Goal: Task Accomplishment & Management: Complete application form

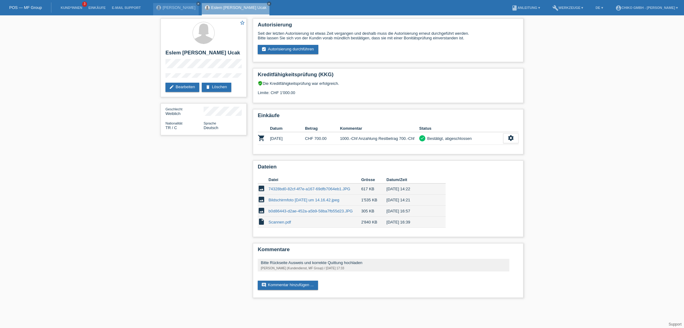
click at [36, 6] on link "POS — MF Group" at bounding box center [25, 7] width 33 height 5
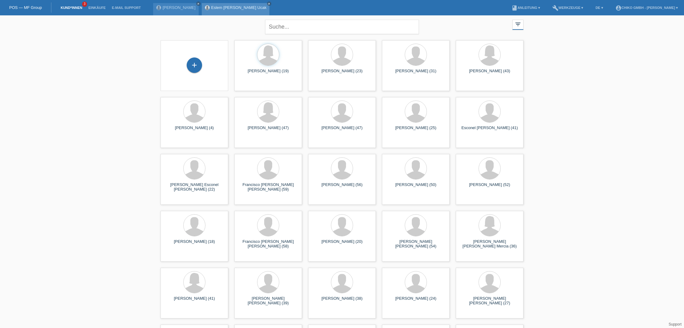
scroll to position [0, 0]
click at [220, 9] on link "Eslem [PERSON_NAME] Ucak" at bounding box center [238, 7] width 55 height 5
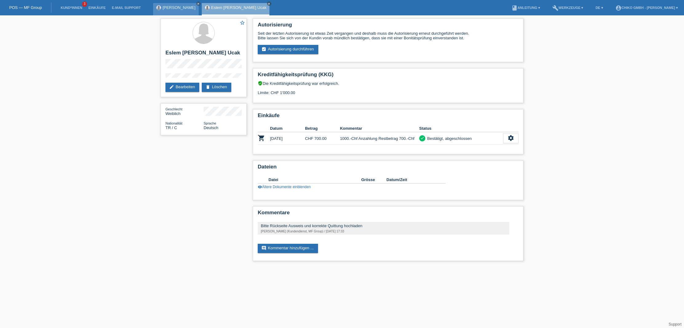
scroll to position [0, 0]
click at [167, 10] on link "[PERSON_NAME]" at bounding box center [179, 7] width 33 height 5
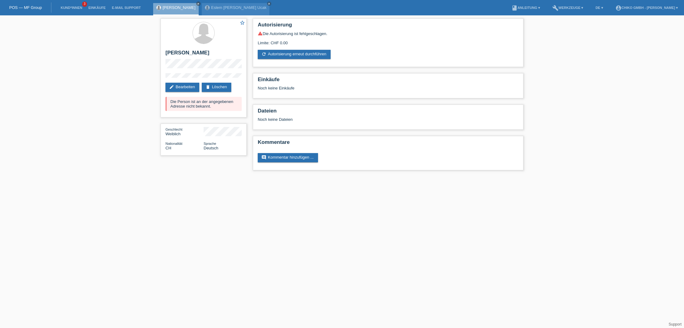
scroll to position [0, 0]
click at [168, 9] on link "[PERSON_NAME]" at bounding box center [179, 7] width 33 height 5
click at [71, 7] on link "Kund*innen" at bounding box center [71, 8] width 28 height 4
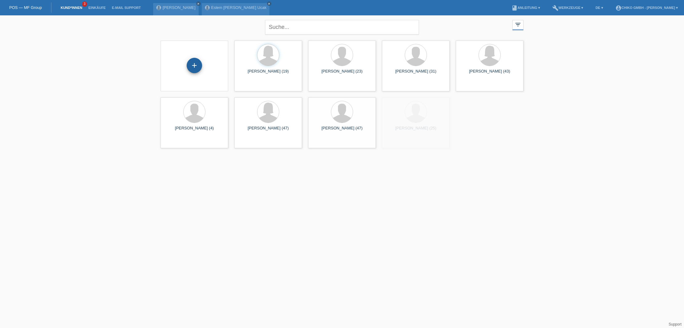
click at [193, 66] on div "+" at bounding box center [194, 65] width 15 height 15
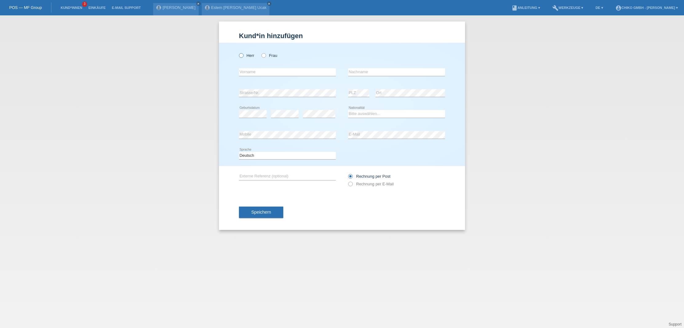
click at [251, 54] on label "Herr" at bounding box center [246, 55] width 15 height 5
click at [243, 54] on input "Herr" at bounding box center [241, 55] width 4 height 4
radio input "true"
type input "<sion"
type input "[PERSON_NAME]"
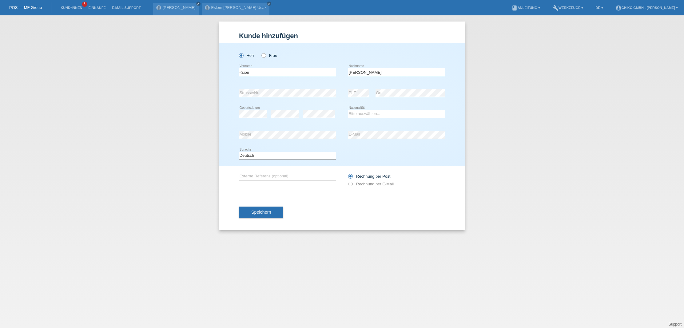
click at [322, 118] on div "error" at bounding box center [319, 114] width 32 height 21
select select "CH"
drag, startPoint x: 367, startPoint y: 113, endPoint x: 212, endPoint y: 83, distance: 156.8
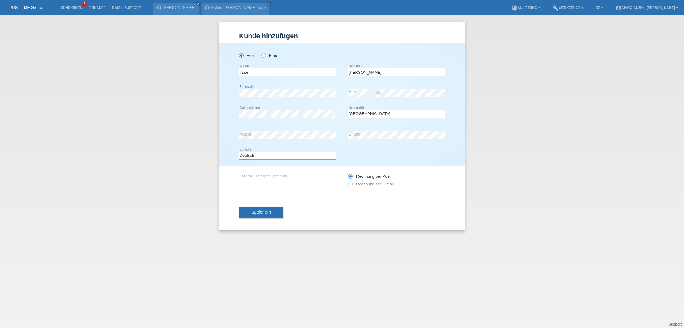
click at [212, 83] on div "Kund*in hinzufügen Kunde hinzufügen Kundin hinzufügen Herr Frau <sion error Vor…" at bounding box center [342, 171] width 684 height 313
click at [294, 96] on div "error Strasse/Nr." at bounding box center [287, 93] width 97 height 21
drag, startPoint x: 294, startPoint y: 98, endPoint x: 228, endPoint y: 88, distance: 66.2
click at [228, 88] on div "Herr Frau <sion error Vorname" at bounding box center [342, 104] width 246 height 123
click at [268, 211] on span "Speichern" at bounding box center [261, 212] width 20 height 5
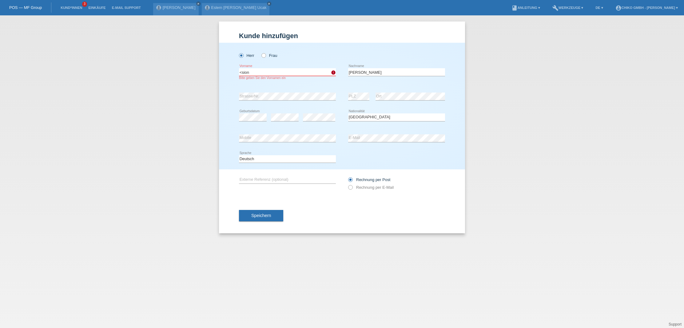
click at [241, 72] on input "<sion" at bounding box center [287, 72] width 97 height 8
click at [242, 73] on input "sion" at bounding box center [287, 72] width 97 height 8
type input "Sion"
click at [299, 54] on div "Herr Frau" at bounding box center [287, 55] width 97 height 13
click at [271, 220] on button "Speichern" at bounding box center [261, 216] width 44 height 12
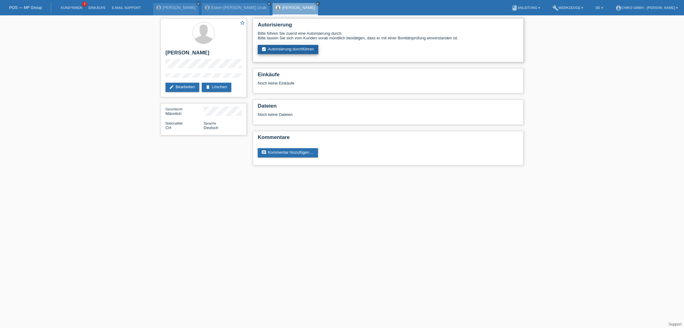
click at [295, 49] on link "assignment_turned_in Autorisierung durchführen" at bounding box center [288, 49] width 61 height 9
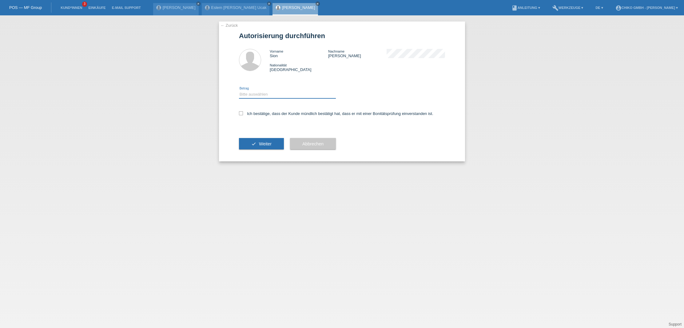
select select "2"
drag, startPoint x: 239, startPoint y: 114, endPoint x: 242, endPoint y: 117, distance: 4.4
click at [239, 114] on icon at bounding box center [241, 113] width 4 height 4
click at [239, 114] on input "Ich bestätige, dass der Kunde mündlich bestätigt hat, dass er mit einer Bonität…" at bounding box center [241, 113] width 4 height 4
checkbox input "true"
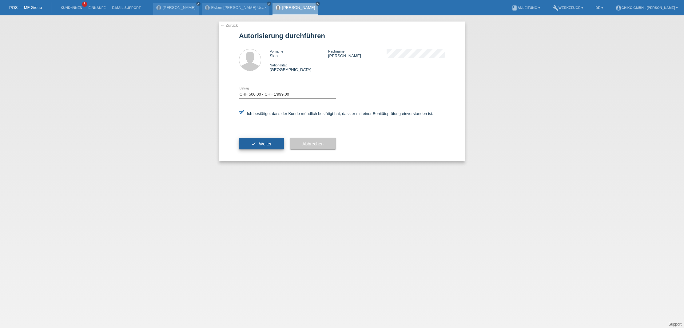
click at [256, 145] on button "check Weiter" at bounding box center [261, 144] width 45 height 12
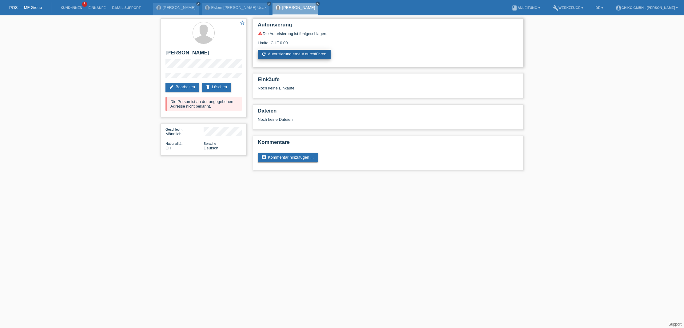
click at [305, 51] on link "refresh Autorisierung erneut durchführen" at bounding box center [294, 54] width 73 height 9
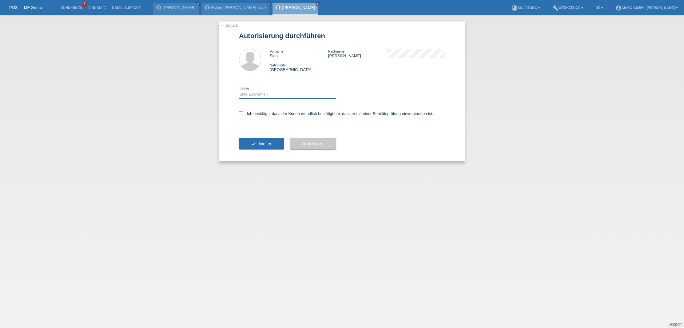
select select "1"
click at [240, 113] on icon at bounding box center [241, 113] width 4 height 4
click at [240, 113] on input "Ich bestätige, dass der Kunde mündlich bestätigt hat, dass er mit einer Bonität…" at bounding box center [241, 113] width 4 height 4
checkbox input "true"
click at [261, 143] on span "Weiter" at bounding box center [265, 143] width 13 height 5
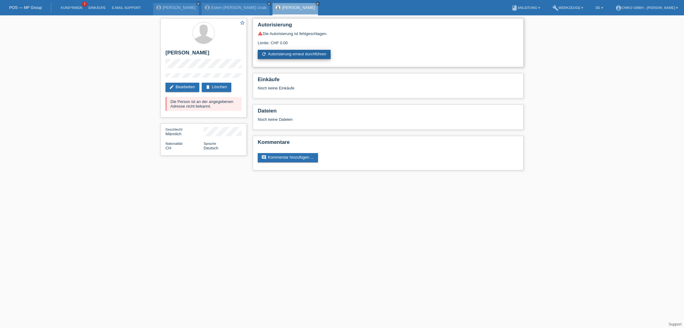
click at [287, 54] on link "refresh Autorisierung erneut durchführen" at bounding box center [294, 54] width 73 height 9
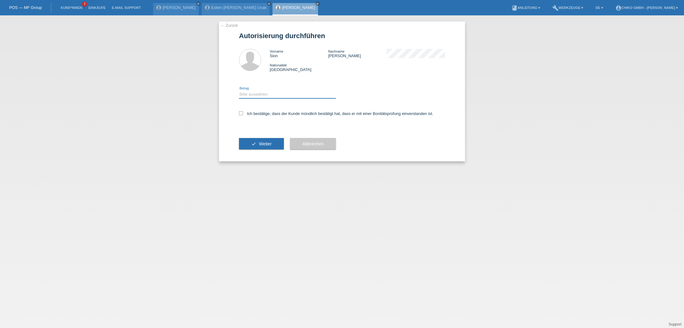
select select "2"
click at [244, 113] on label "Ich bestätige, dass der Kunde mündlich bestätigt hat, dass er mit einer Bonität…" at bounding box center [336, 113] width 194 height 5
click at [243, 113] on input "Ich bestätige, dass der Kunde mündlich bestätigt hat, dass er mit einer Bonität…" at bounding box center [241, 113] width 4 height 4
checkbox input "true"
click at [271, 147] on button "check Weiter" at bounding box center [261, 144] width 45 height 12
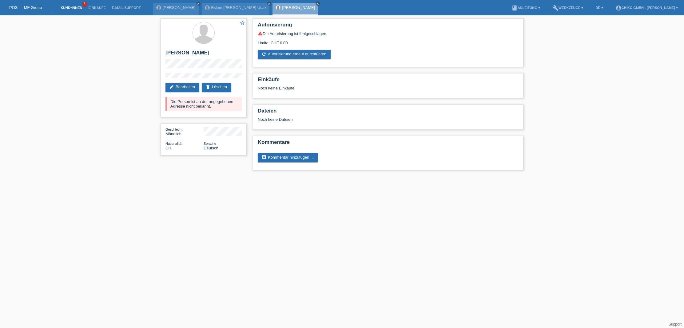
click at [73, 7] on link "Kund*innen" at bounding box center [71, 8] width 28 height 4
